Goal: Task Accomplishment & Management: Complete application form

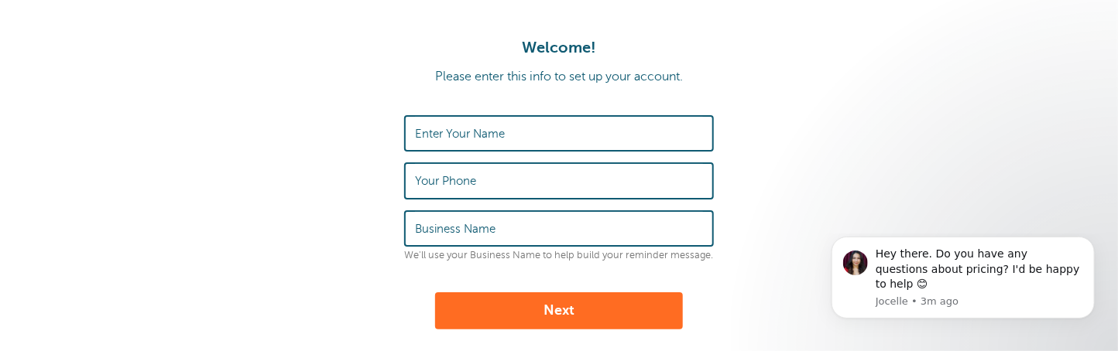
click at [516, 122] on input "Enter Your Name" at bounding box center [559, 133] width 288 height 33
click at [509, 132] on input "Enter Your Name" at bounding box center [559, 133] width 288 height 33
type input "[PERSON_NAME]"
type input "5413861311"
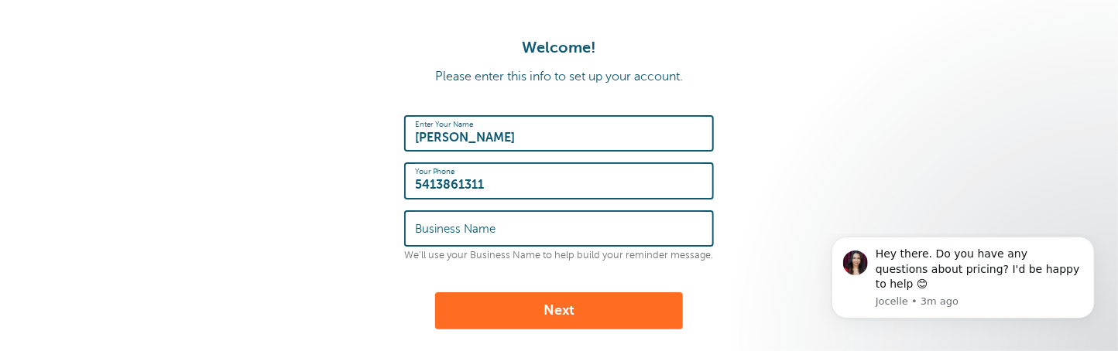
drag, startPoint x: 519, startPoint y: 142, endPoint x: 0, endPoint y: 126, distance: 518.9
click at [0, 126] on div "Welcome! Please enter this info to set up your account. Enter Your Name [PERSON…" at bounding box center [559, 258] width 1118 height 516
type input "[PERSON_NAME]"
click at [472, 222] on label "Business Name" at bounding box center [455, 229] width 81 height 14
click at [472, 222] on input "Business Name" at bounding box center [559, 228] width 288 height 33
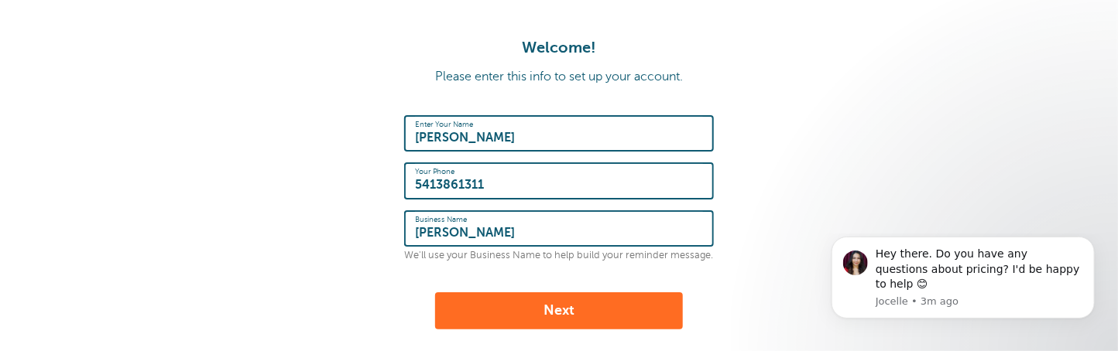
type input "[PERSON_NAME]"
click at [653, 314] on button "Next" at bounding box center [559, 311] width 248 height 37
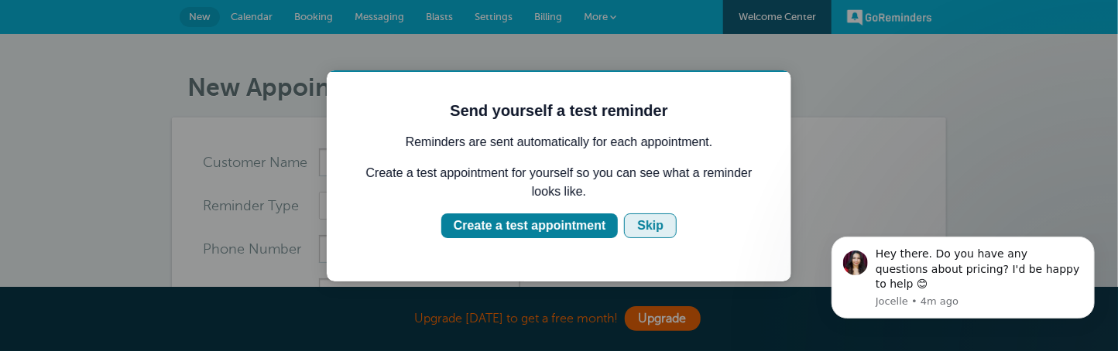
click at [657, 218] on div "Skip" at bounding box center [649, 225] width 26 height 19
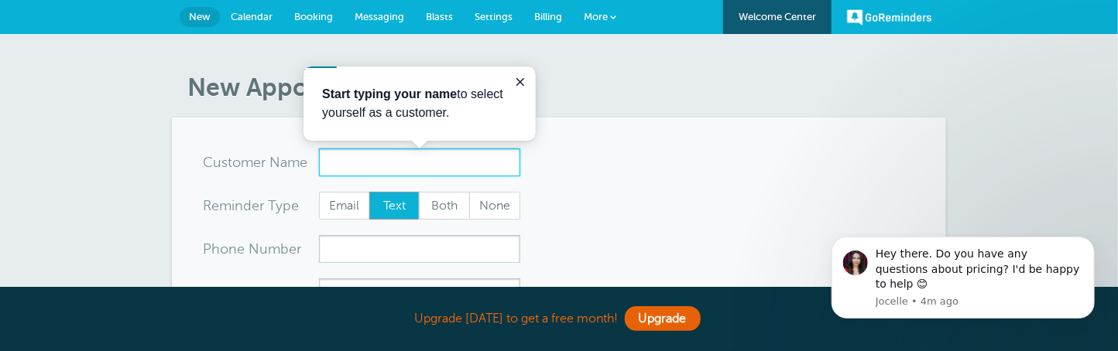
click at [392, 165] on input "x-no-autofill" at bounding box center [419, 163] width 201 height 28
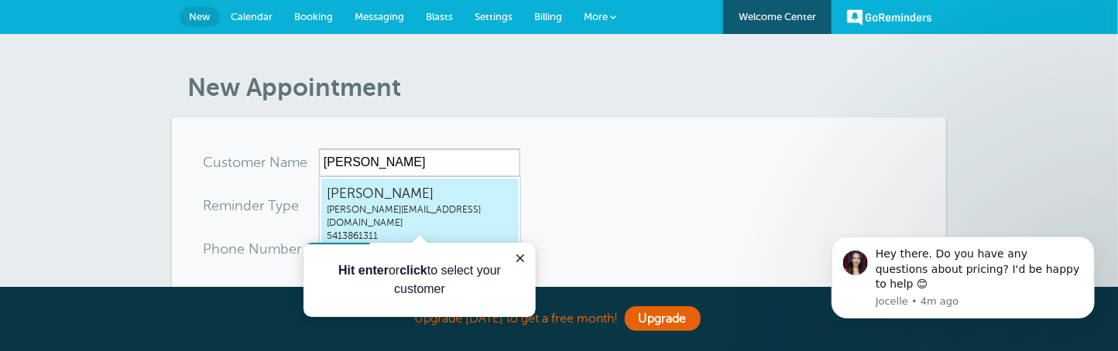
type input "Monicamonica@hoodriverlaw.com5413861311"
type input "[PERSON_NAME]"
type input "5413861311"
type input "monica@hoodriverlaw.com"
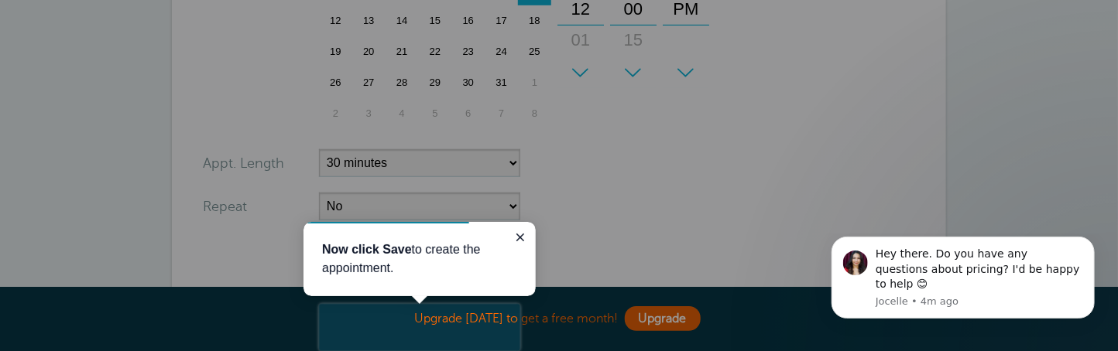
scroll to position [470, 0]
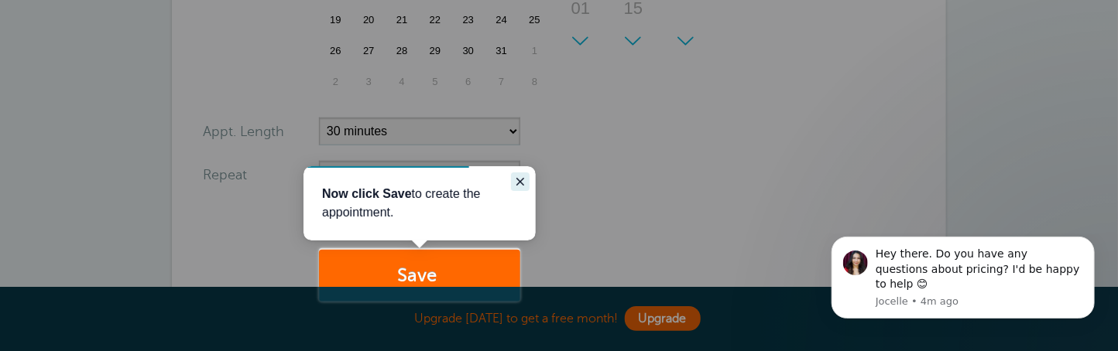
click at [522, 180] on icon "Close guide" at bounding box center [519, 181] width 12 height 12
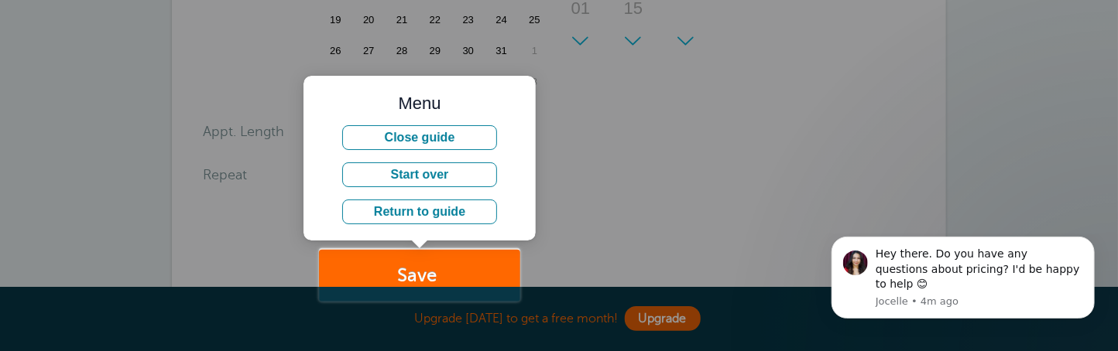
click at [666, 221] on div at bounding box center [819, 151] width 598 height 302
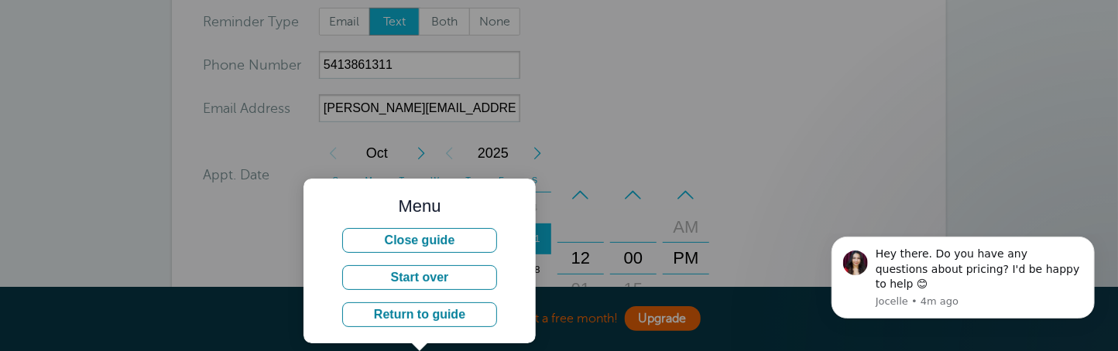
scroll to position [83, 0]
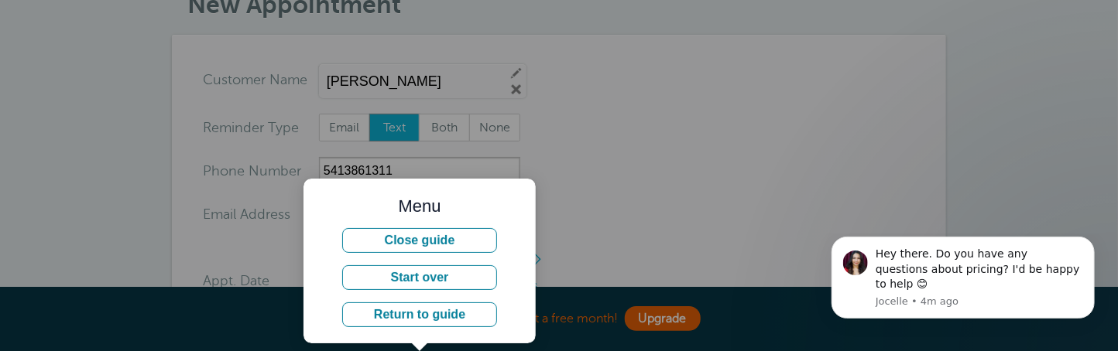
click at [391, 133] on div at bounding box center [260, 318] width 520 height 636
click at [394, 128] on div at bounding box center [260, 318] width 520 height 636
click at [430, 241] on button "Close guide" at bounding box center [418, 240] width 155 height 25
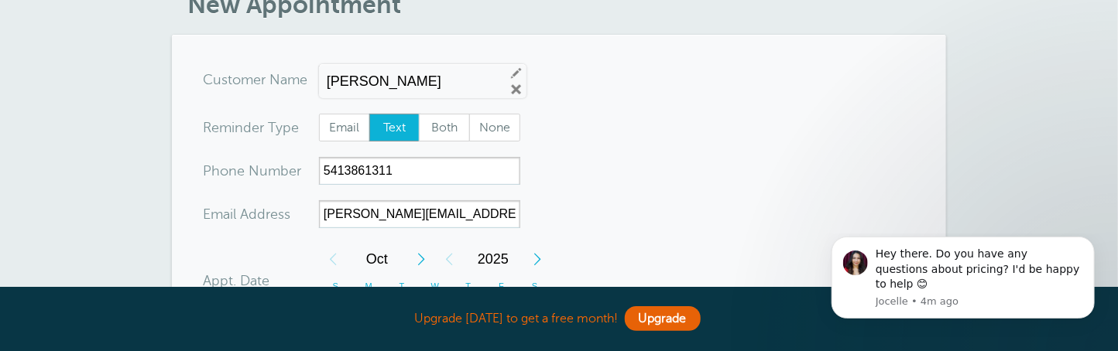
click at [406, 128] on span "Text" at bounding box center [395, 128] width 50 height 26
click at [369, 114] on input "Text" at bounding box center [368, 113] width 1 height 1
drag, startPoint x: 394, startPoint y: 166, endPoint x: 0, endPoint y: 78, distance: 403.8
type input "5419931881"
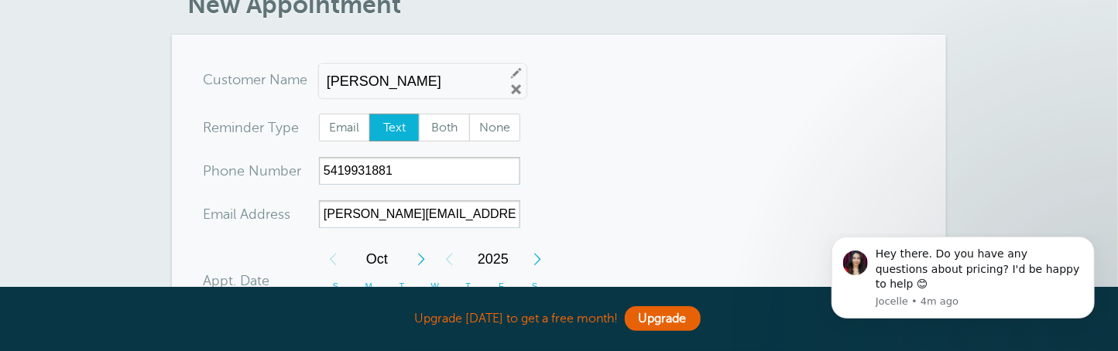
click at [390, 122] on span "Text" at bounding box center [395, 128] width 50 height 26
click at [369, 114] on input "Text" at bounding box center [368, 113] width 1 height 1
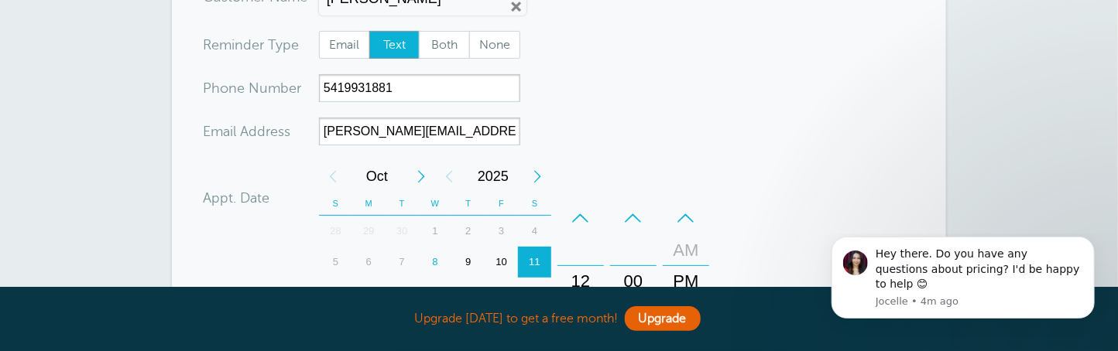
scroll to position [238, 0]
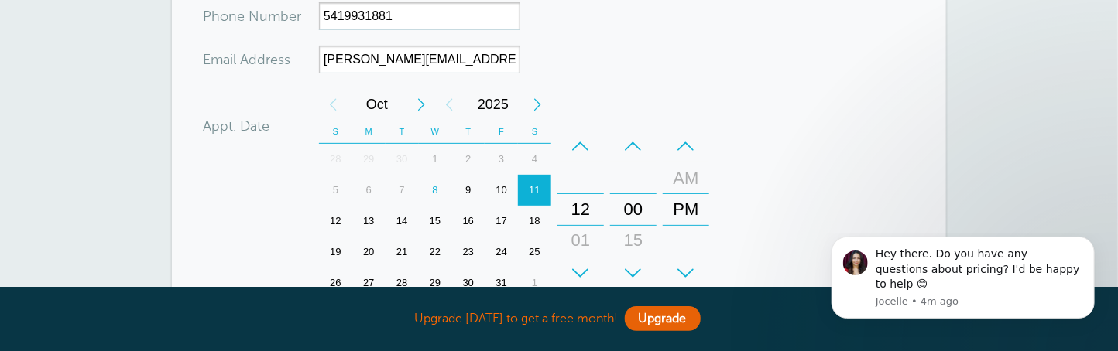
click at [434, 193] on div "8" at bounding box center [435, 190] width 33 height 31
click at [434, 186] on div "8" at bounding box center [435, 190] width 33 height 31
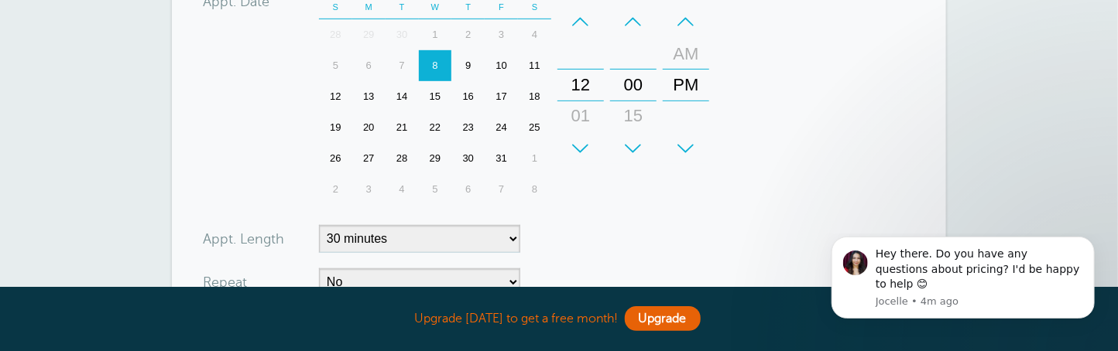
scroll to position [392, 0]
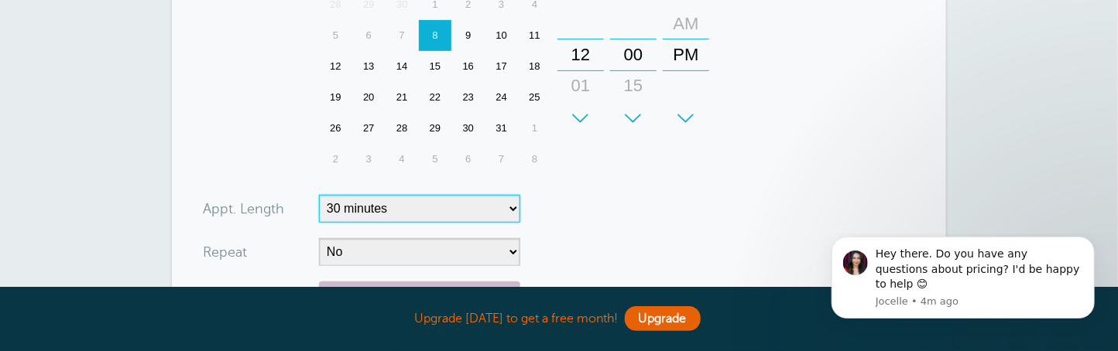
click at [428, 214] on select "5 minutes 10 minutes 15 minutes 20 minutes 25 minutes 30 minutes 35 minutes 40 …" at bounding box center [419, 209] width 201 height 28
select select "60"
click at [319, 195] on select "5 minutes 10 minutes 15 minutes 20 minutes 25 minutes 30 minutes 35 minutes 40 …" at bounding box center [419, 209] width 201 height 28
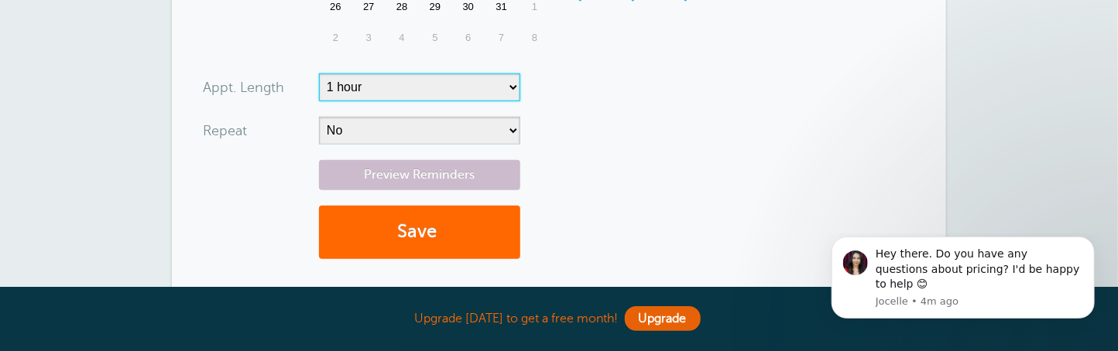
scroll to position [547, 0]
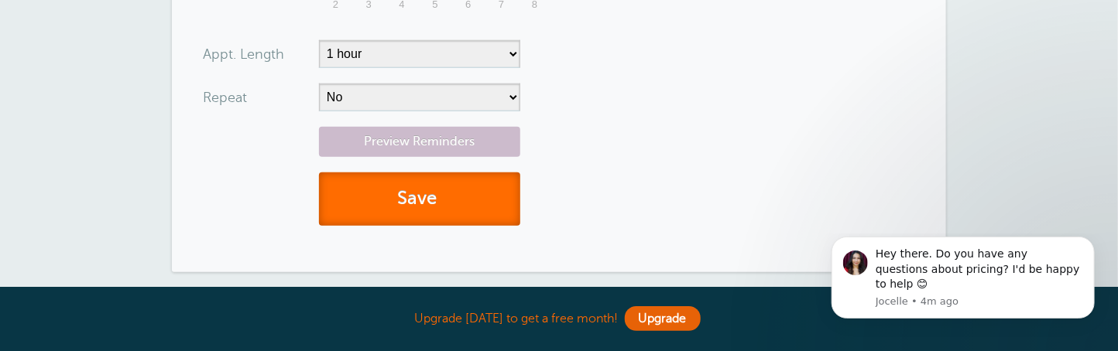
click at [423, 204] on button "Save" at bounding box center [419, 199] width 201 height 53
